Goal: Task Accomplishment & Management: Manage account settings

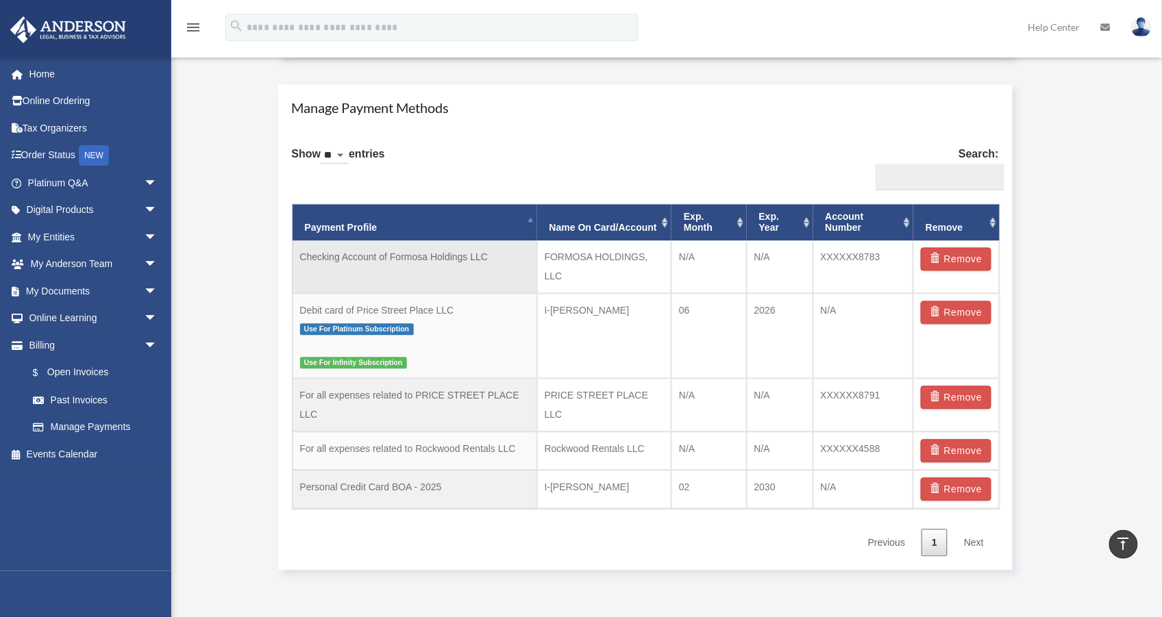
scroll to position [795, 0]
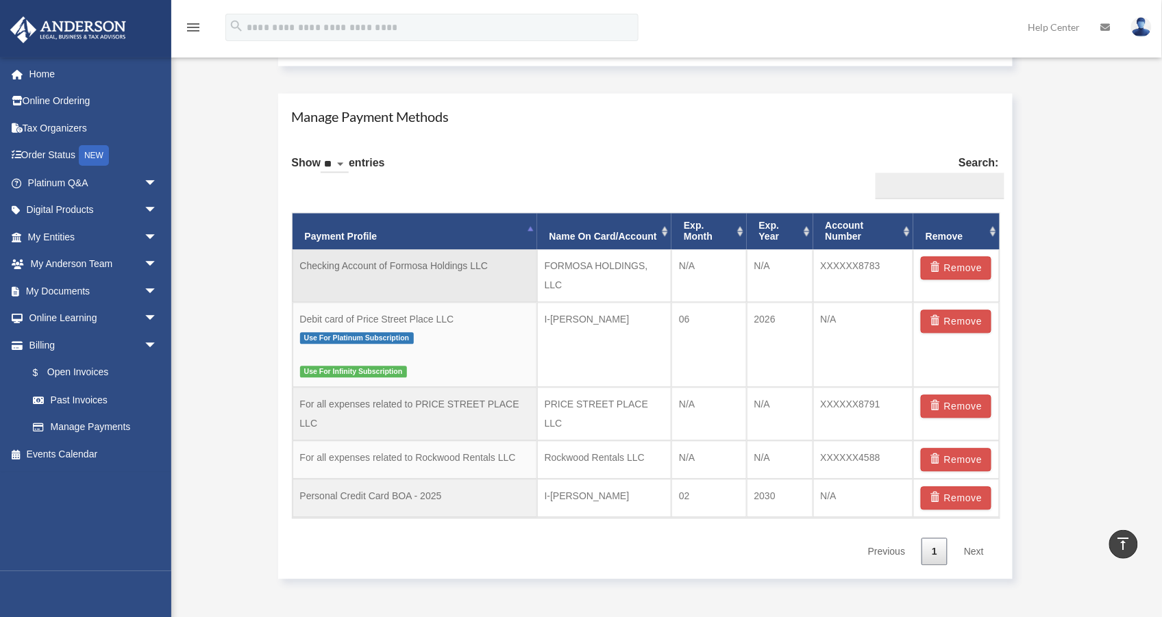
click at [486, 269] on td "Checking Account of Formosa Holdings LLC" at bounding box center [415, 276] width 245 height 53
drag, startPoint x: 498, startPoint y: 267, endPoint x: 301, endPoint y: 266, distance: 197.3
click at [301, 265] on td "Checking Account of Formosa Holdings LLC" at bounding box center [415, 276] width 245 height 53
click at [402, 269] on td "Checking Account of Formosa Holdings LLC" at bounding box center [415, 276] width 245 height 53
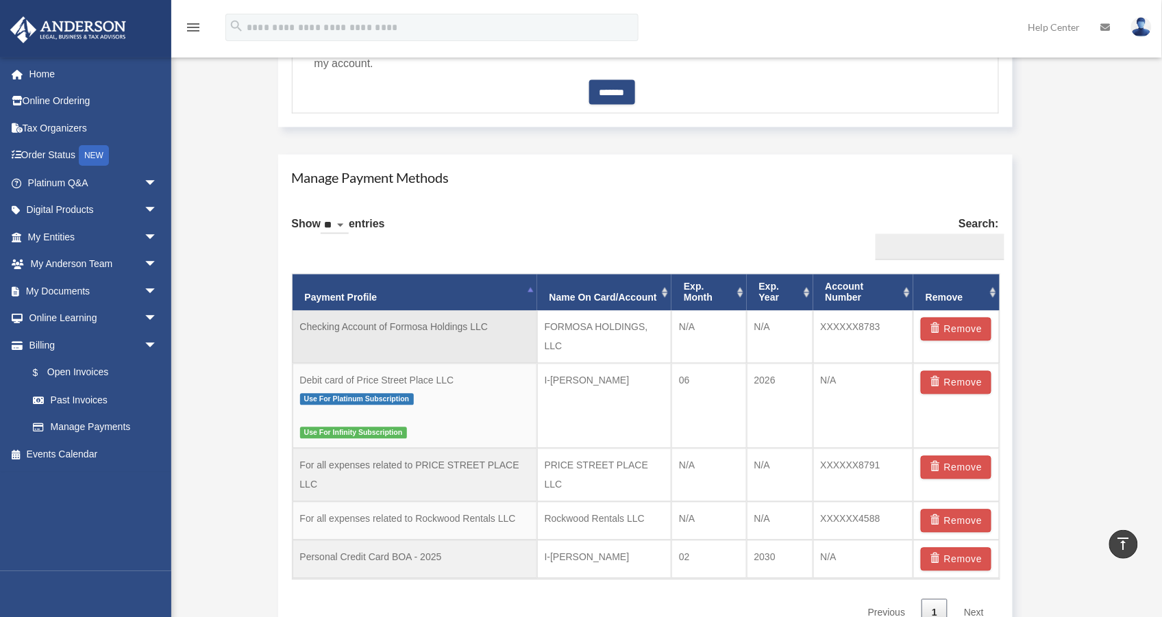
scroll to position [688, 0]
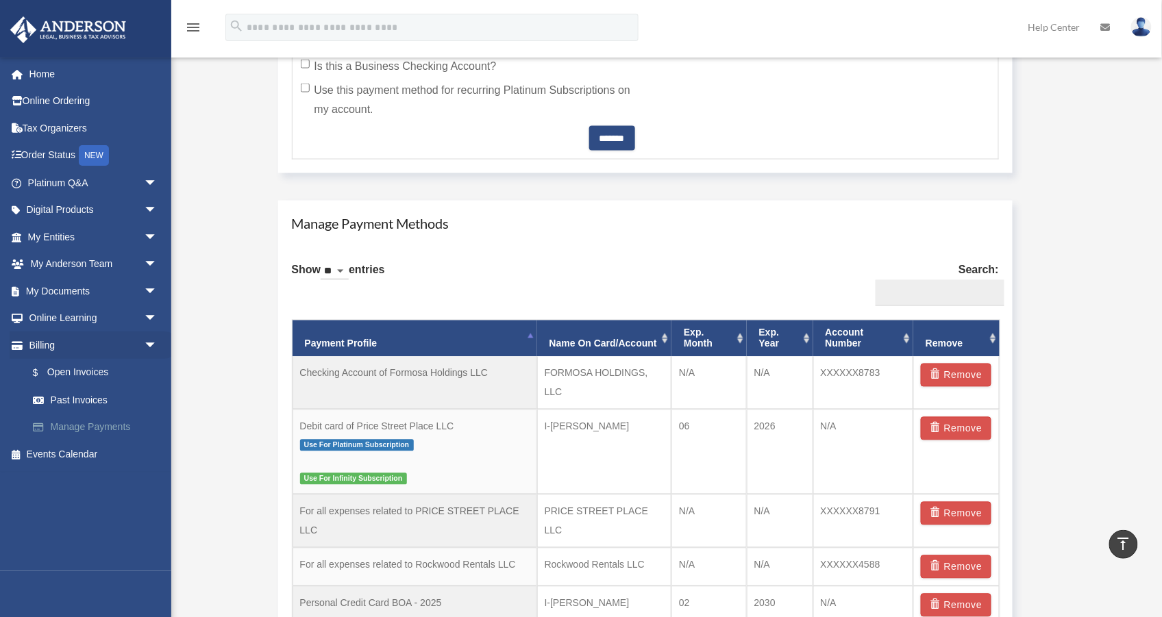
click at [109, 423] on link "Manage Payments" at bounding box center [98, 427] width 159 height 27
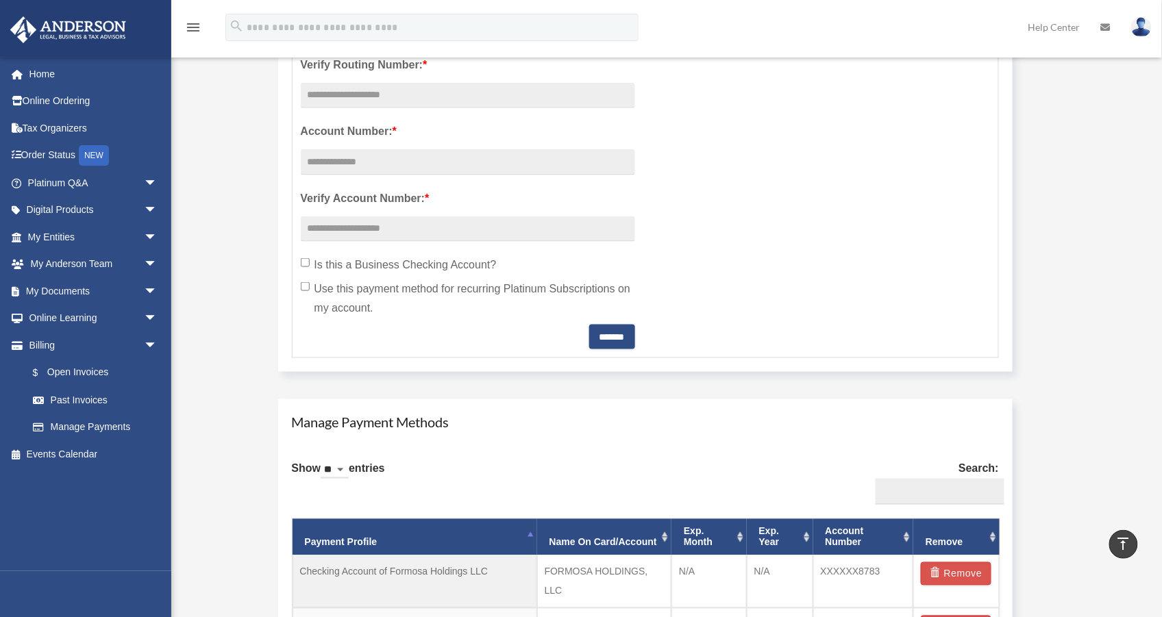
scroll to position [253, 0]
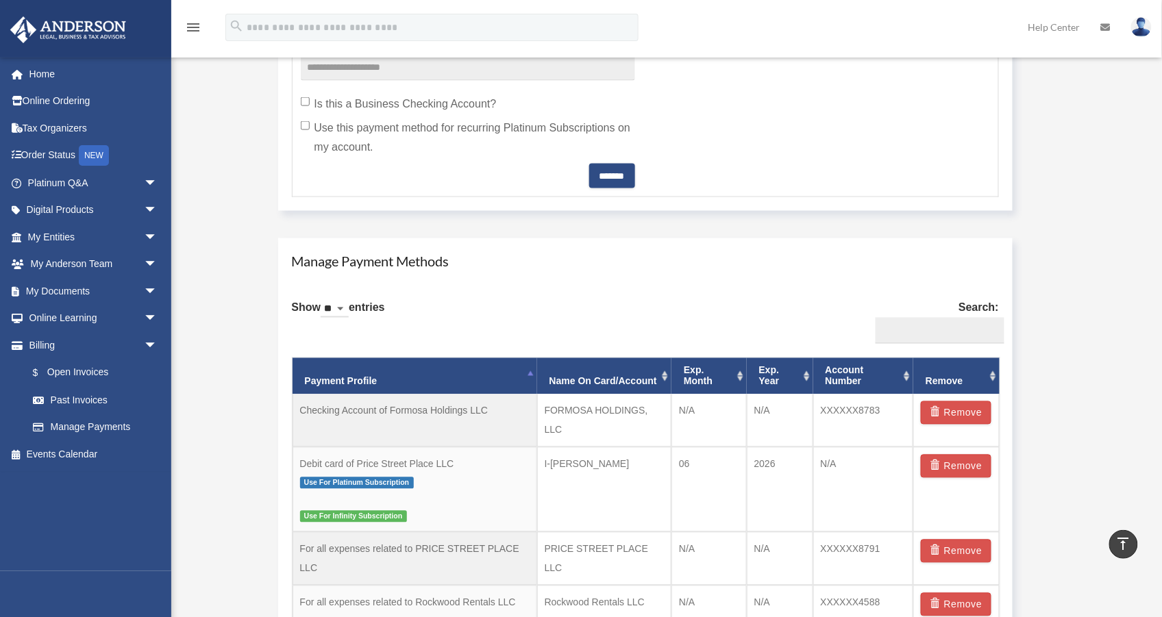
scroll to position [664, 0]
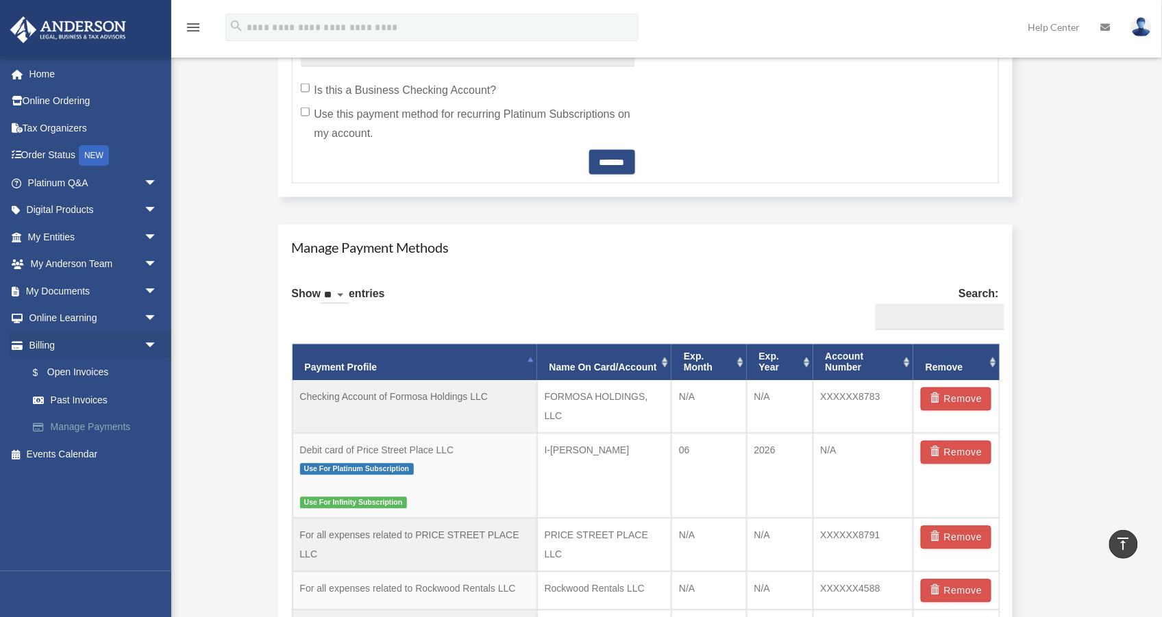
click at [96, 427] on link "Manage Payments" at bounding box center [98, 427] width 159 height 27
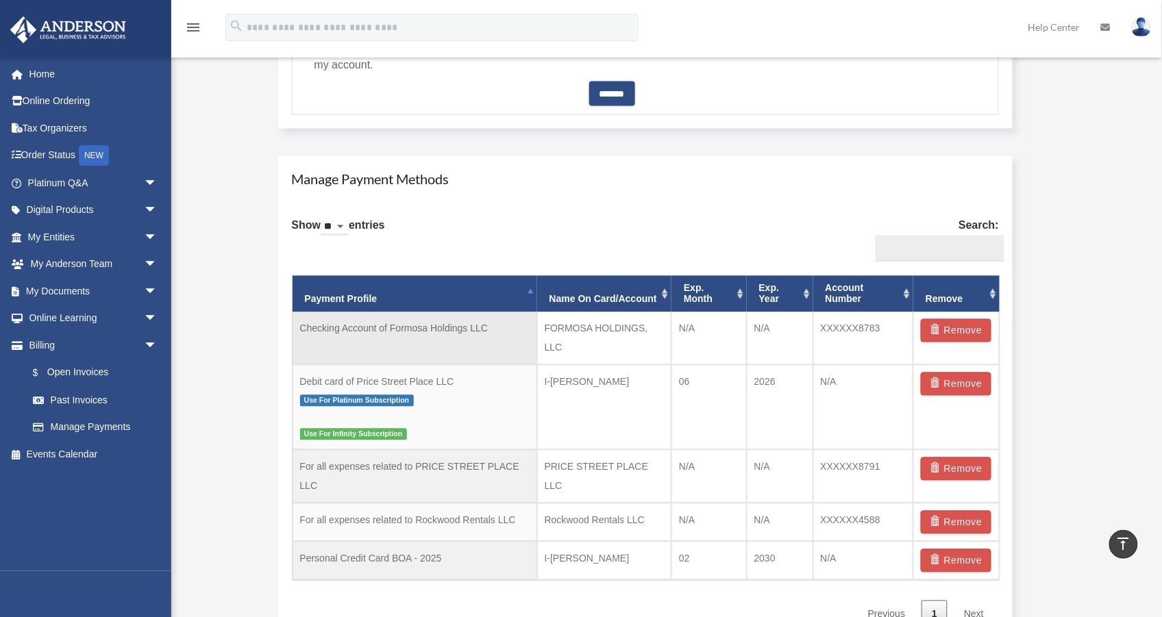
scroll to position [732, 0]
click at [441, 332] on td "Checking Account of Formosa Holdings LLC" at bounding box center [415, 338] width 245 height 53
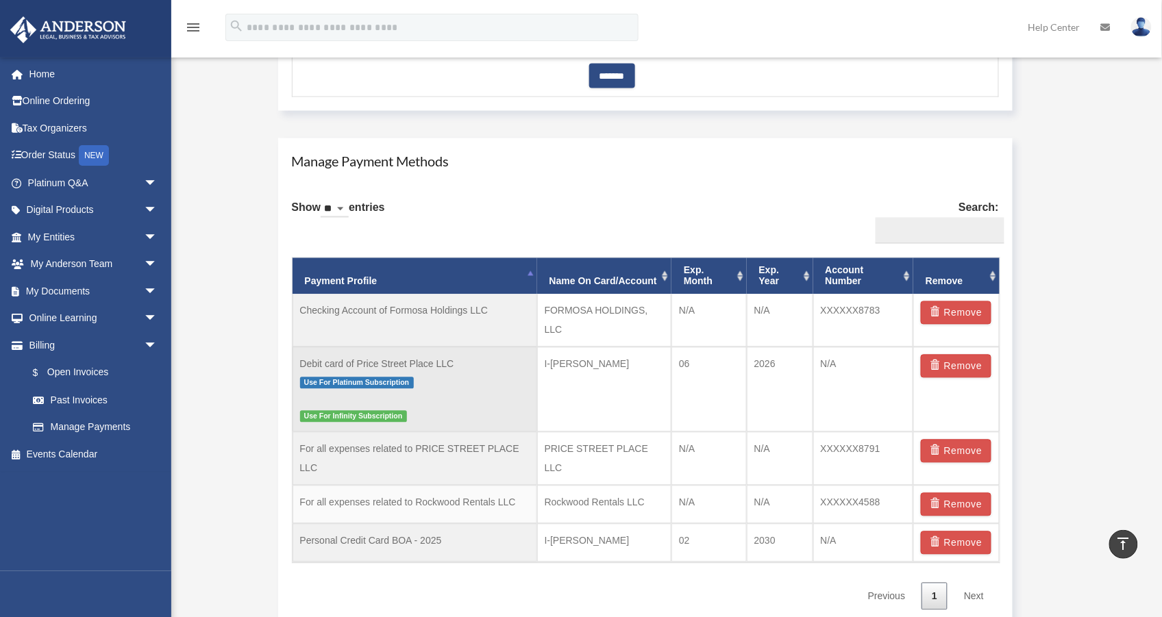
scroll to position [747, 0]
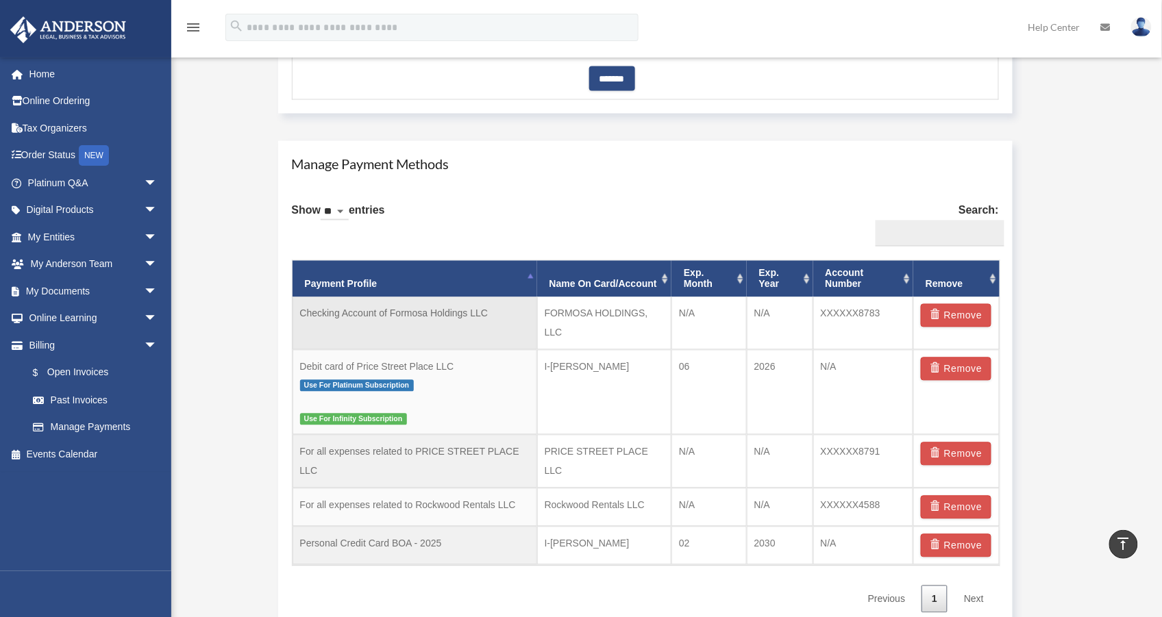
click at [472, 314] on td "Checking Account of Formosa Holdings LLC" at bounding box center [415, 323] width 245 height 53
click at [440, 325] on td "Checking Account of Formosa Holdings LLC" at bounding box center [415, 323] width 245 height 53
click at [826, 319] on td "XXXXXX8783" at bounding box center [863, 323] width 101 height 53
click at [499, 325] on td "Checking Account of Formosa Holdings LLC" at bounding box center [415, 323] width 245 height 53
drag, startPoint x: 488, startPoint y: 312, endPoint x: 295, endPoint y: 312, distance: 193.2
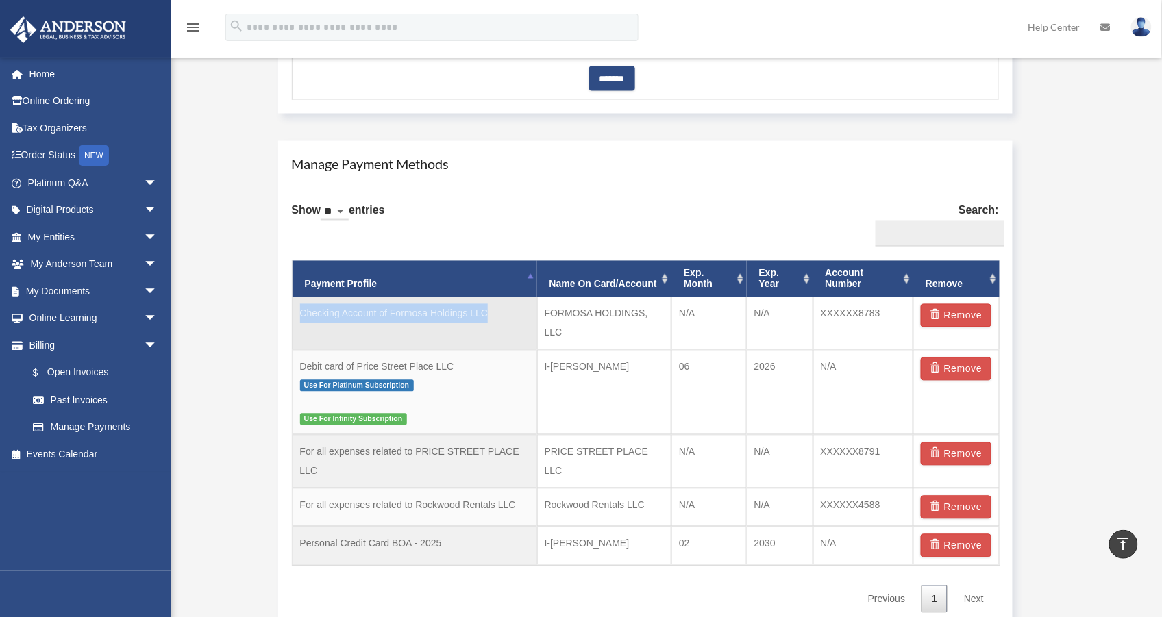
click at [295, 312] on td "Checking Account of Formosa Holdings LLC" at bounding box center [415, 323] width 245 height 53
click at [449, 326] on td "Checking Account of Formosa Holdings LLC" at bounding box center [415, 323] width 245 height 53
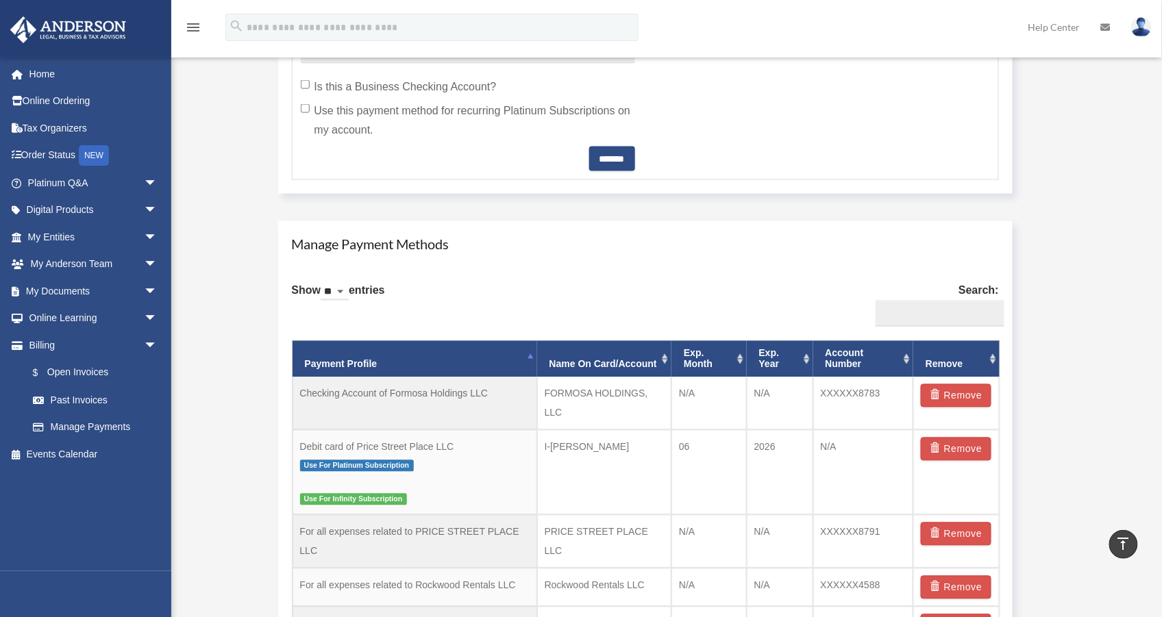
scroll to position [885, 0]
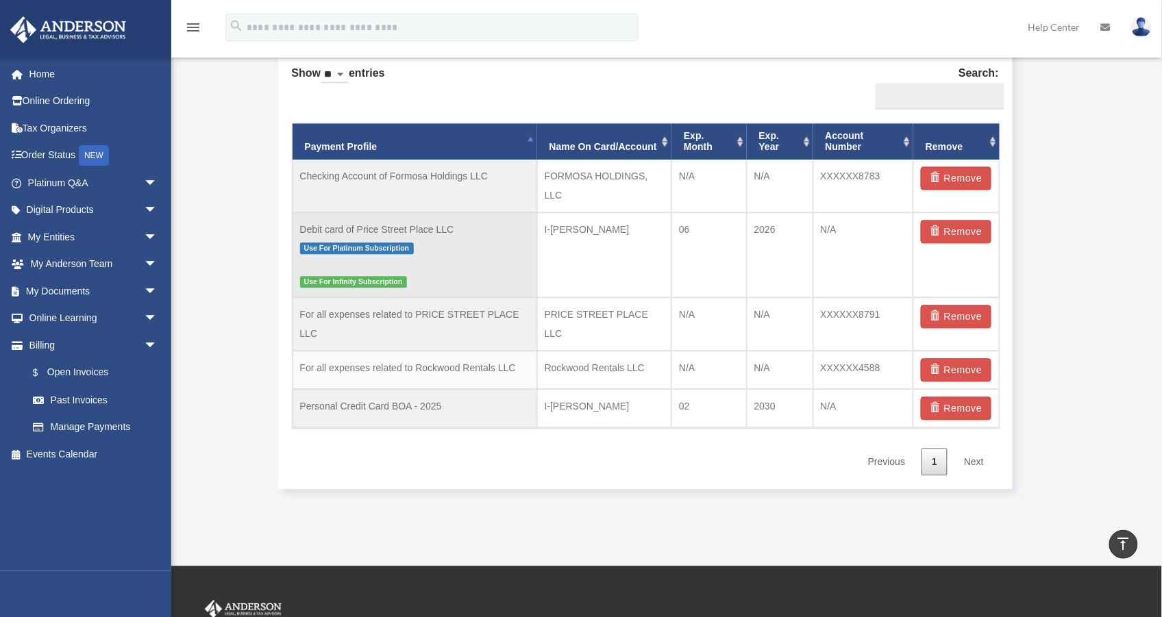
click at [396, 284] on span "Use For Infinity Subscription" at bounding box center [353, 282] width 107 height 12
click at [398, 256] on td "Debit card of Price Street Place LLC Use For Platinum Subscription Use For Infi…" at bounding box center [415, 254] width 245 height 85
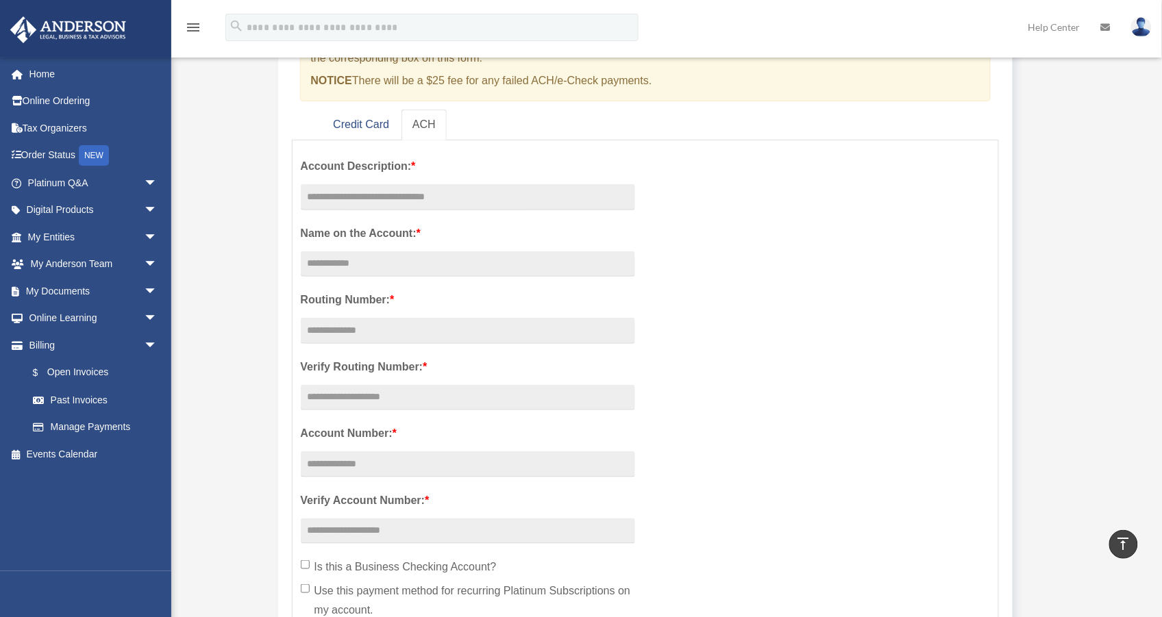
scroll to position [0, 0]
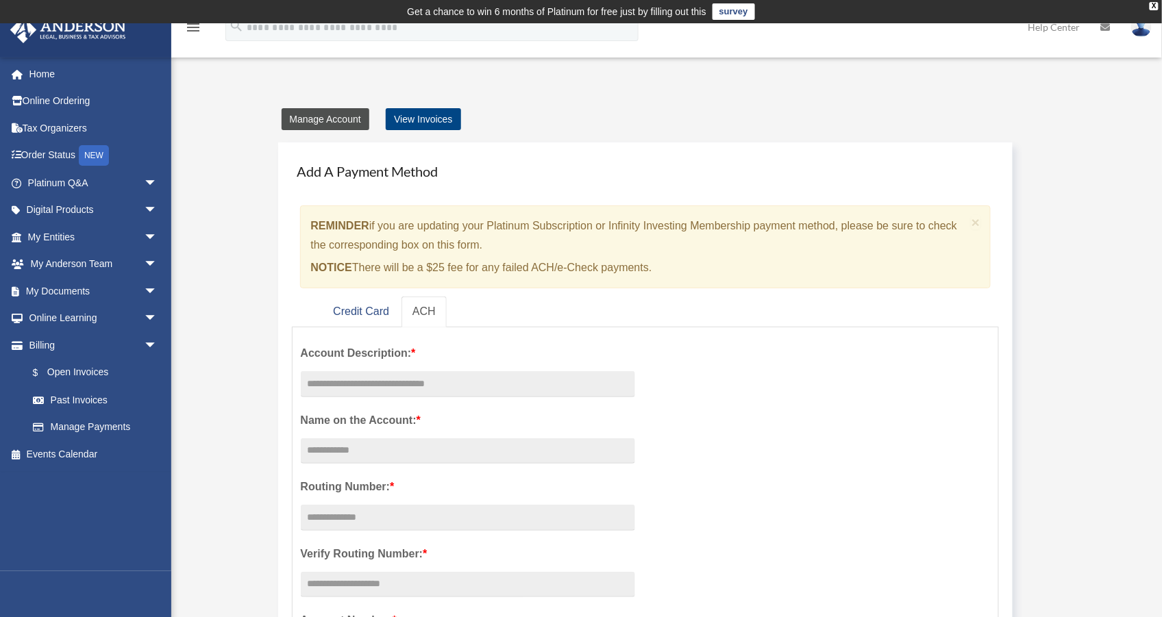
click at [353, 121] on link "Manage Account" at bounding box center [326, 119] width 88 height 22
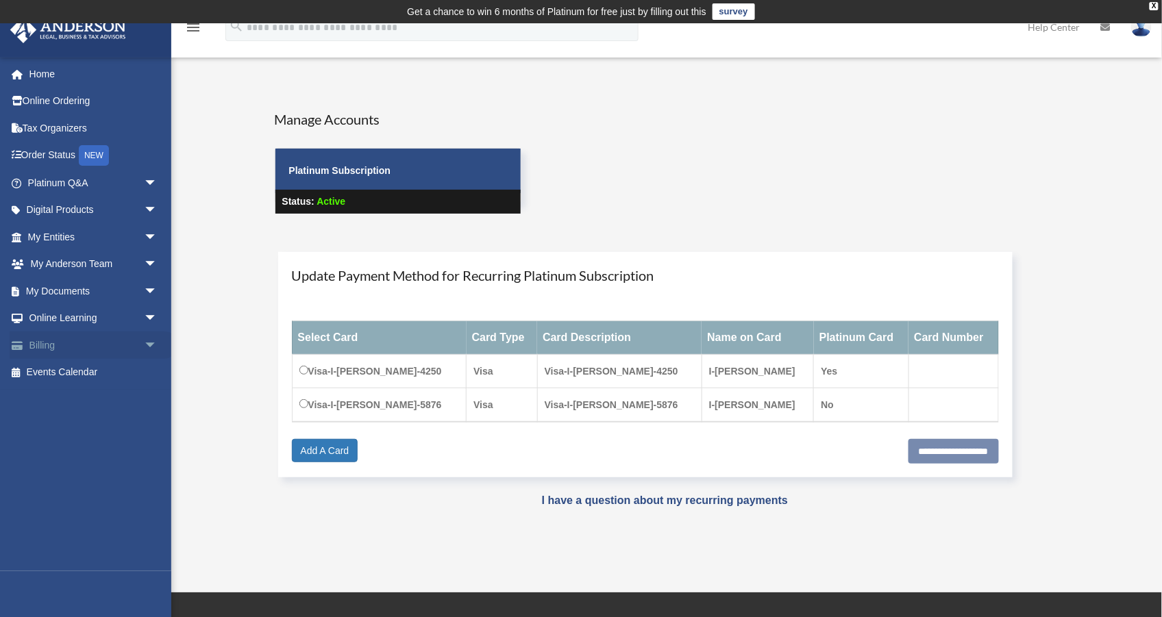
click at [145, 343] on span "arrow_drop_down" at bounding box center [157, 346] width 27 height 28
click at [308, 373] on td "Visa-I-[PERSON_NAME]-4250" at bounding box center [379, 372] width 175 height 34
click at [396, 403] on td "Visa-I-[PERSON_NAME]-5876" at bounding box center [379, 405] width 175 height 34
click at [106, 376] on link "$ Open Invoices" at bounding box center [98, 373] width 159 height 28
